Goal: Check status: Check status

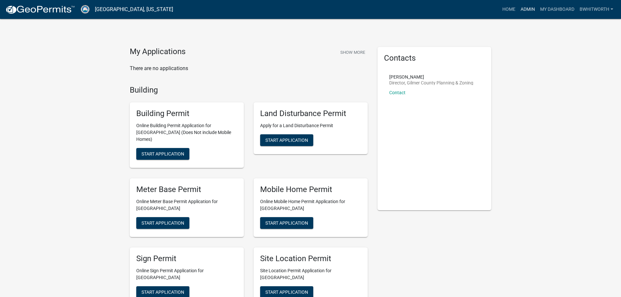
click at [527, 8] on link "Admin" at bounding box center [528, 9] width 20 height 12
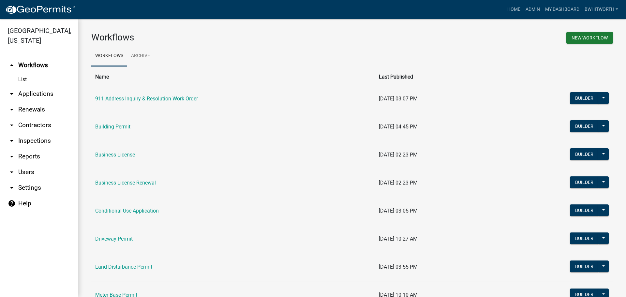
click at [25, 93] on link "arrow_drop_down Applications" at bounding box center [39, 94] width 78 height 16
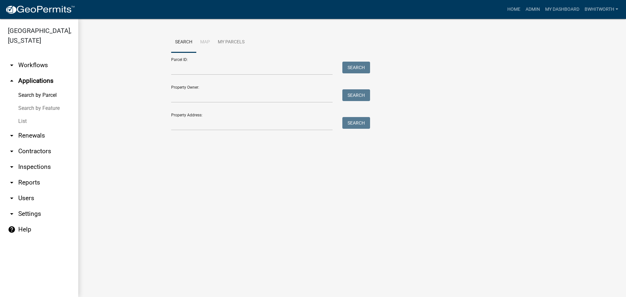
click at [25, 120] on link "List" at bounding box center [39, 121] width 78 height 13
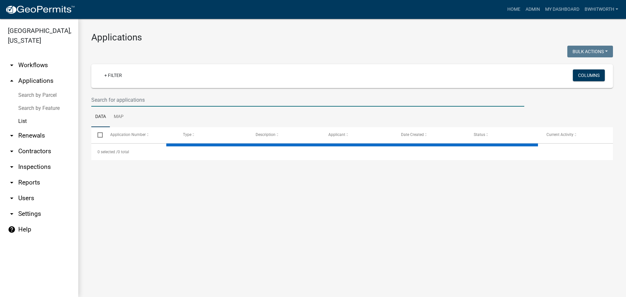
click at [176, 100] on input "text" at bounding box center [307, 99] width 433 height 13
select select "3: 100"
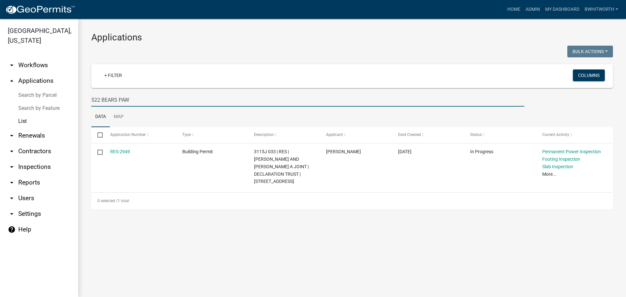
type input "522 BEARS PAW"
drag, startPoint x: 106, startPoint y: 99, endPoint x: -22, endPoint y: 92, distance: 128.7
click at [0, 92] on html "Internet Explorer does NOT work with GeoPermits. Get a new browser for more sec…" at bounding box center [313, 148] width 626 height 297
select select "3: 100"
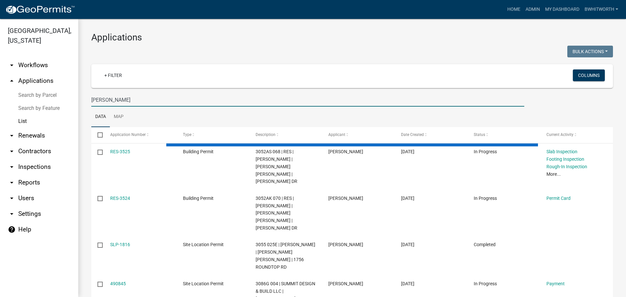
type input "[PERSON_NAME]"
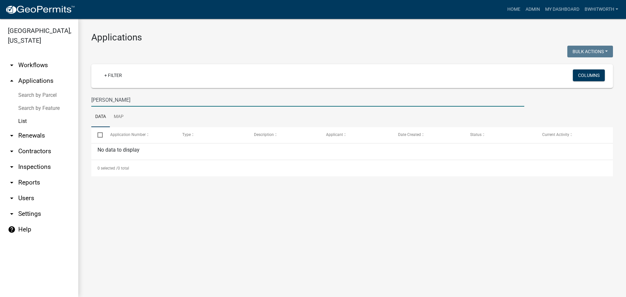
drag, startPoint x: 127, startPoint y: 100, endPoint x: 21, endPoint y: 99, distance: 106.0
click at [24, 99] on div "[GEOGRAPHIC_DATA], [US_STATE] arrow_drop_down Workflows List arrow_drop_up Appl…" at bounding box center [313, 158] width 626 height 278
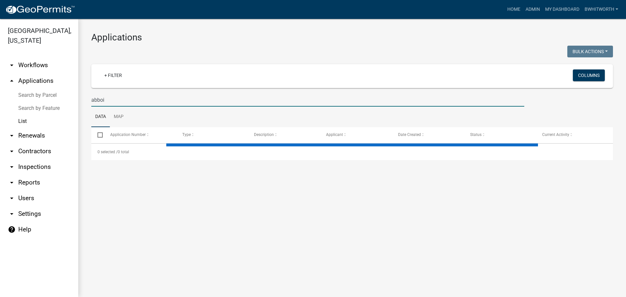
type input "abboit"
select select "3: 100"
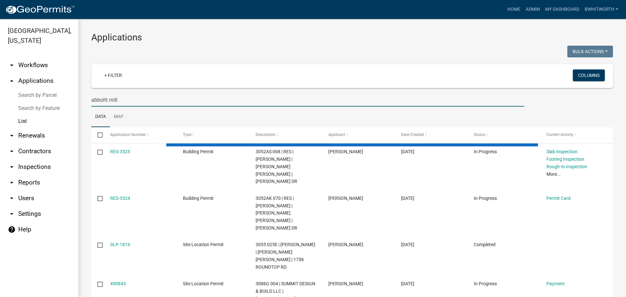
click at [105, 99] on input "abboitt mill" at bounding box center [307, 99] width 433 height 13
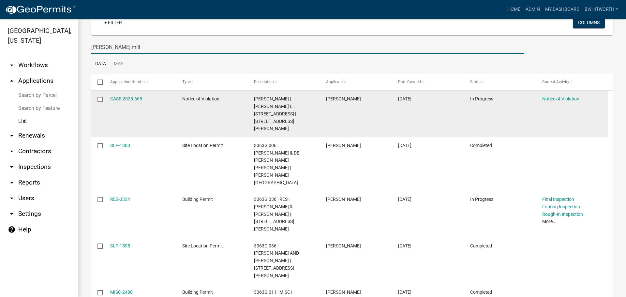
scroll to position [65, 0]
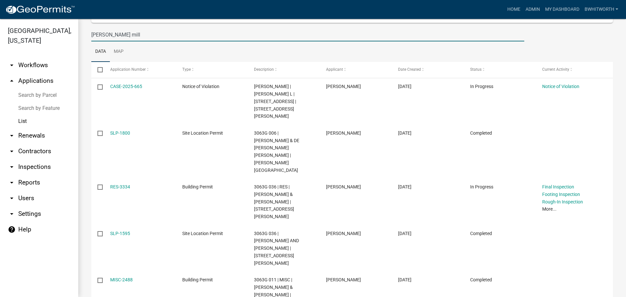
type input "[PERSON_NAME] mill"
